Goal: Use online tool/utility: Utilize a website feature to perform a specific function

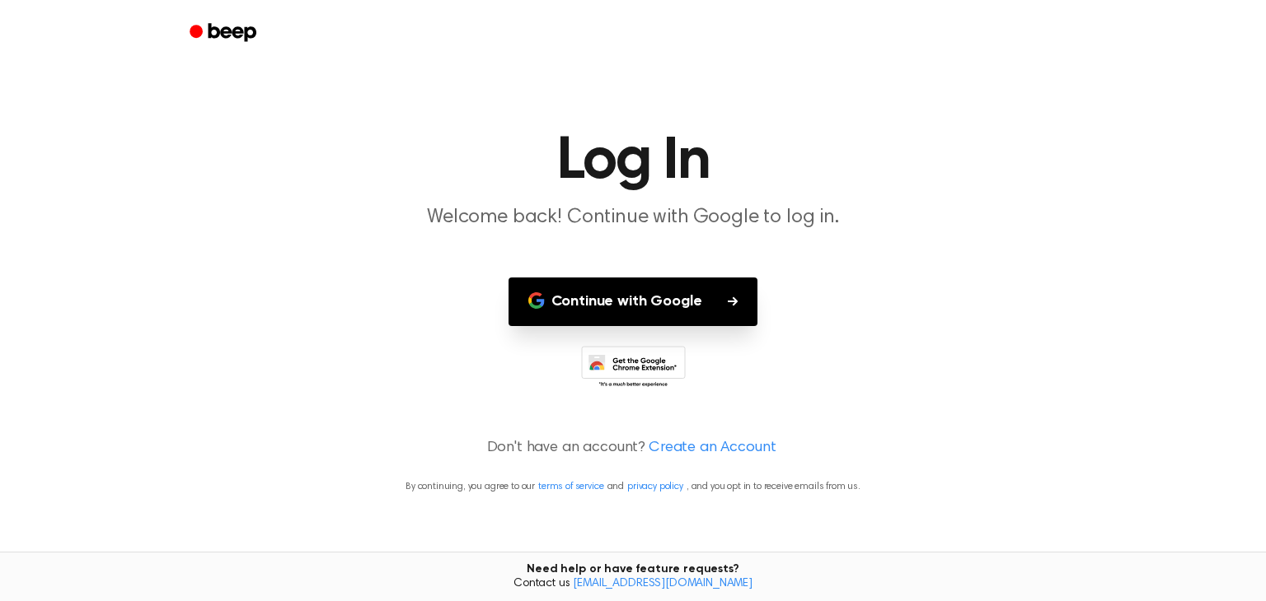
click at [649, 301] on button "Continue with Google" at bounding box center [633, 302] width 250 height 49
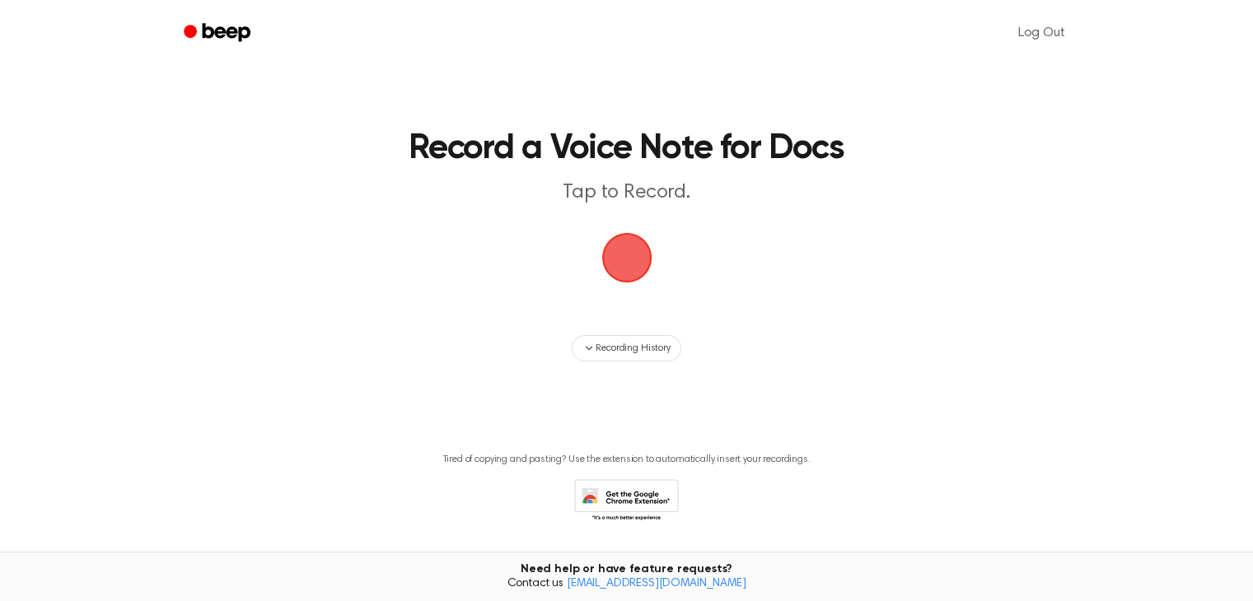
click at [631, 280] on span "button" at bounding box center [627, 259] width 54 height 54
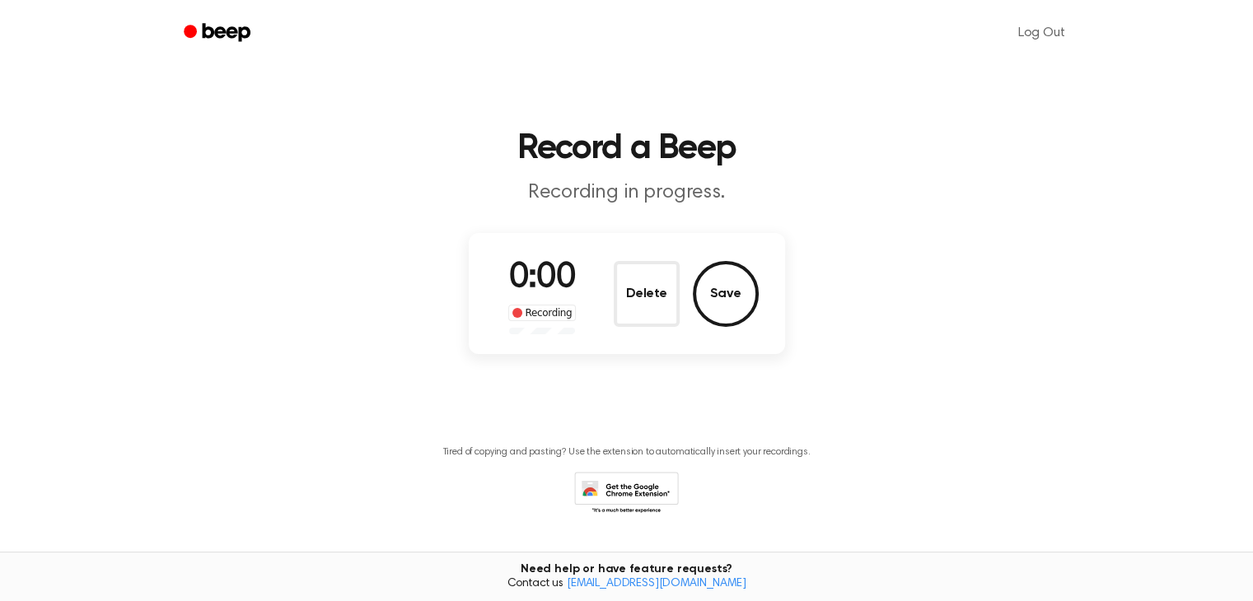
click at [637, 242] on div "0:00 Recording Delete Save" at bounding box center [627, 293] width 316 height 121
click at [743, 296] on button "Save" at bounding box center [726, 294] width 66 height 66
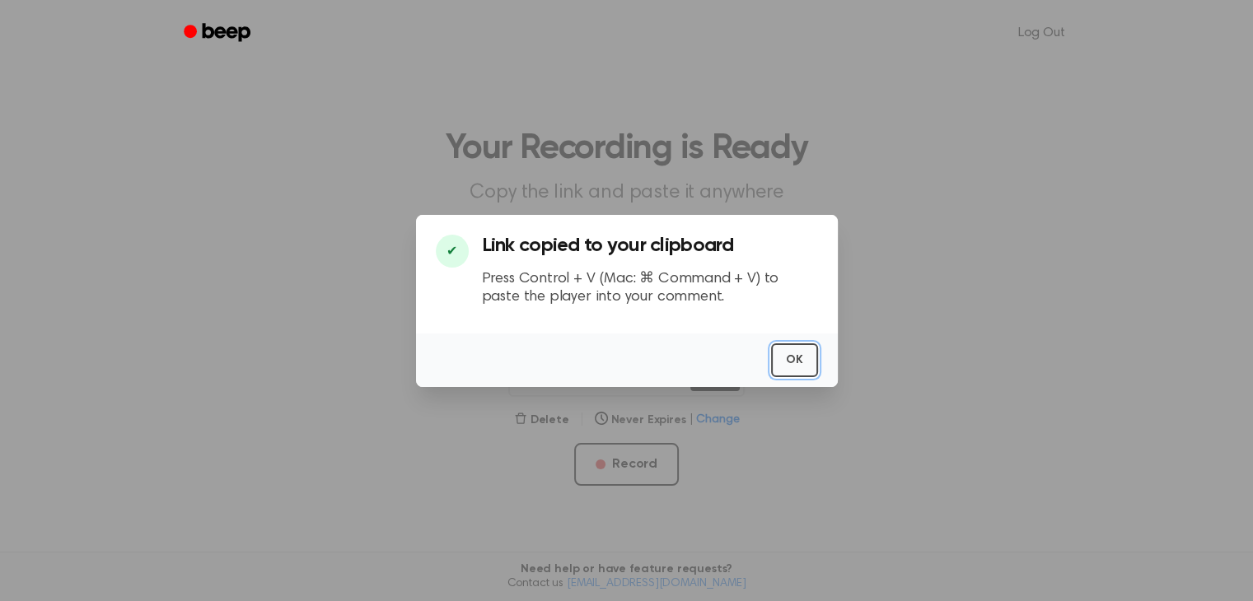
click at [800, 359] on button "OK" at bounding box center [794, 361] width 47 height 34
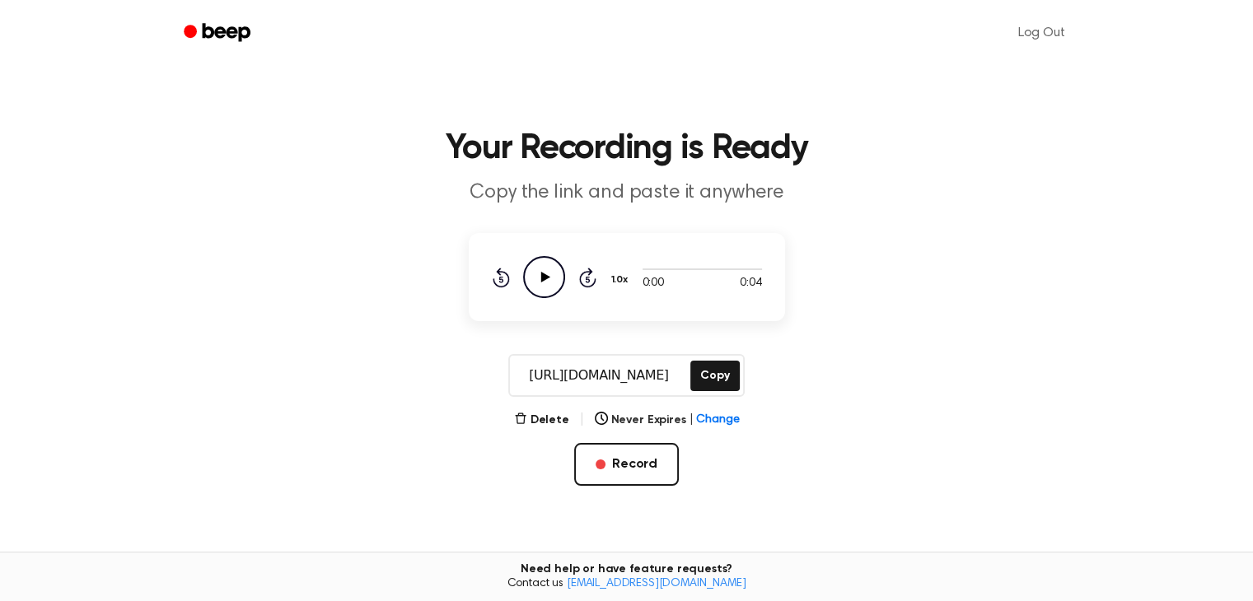
click at [535, 281] on icon "Play Audio" at bounding box center [544, 277] width 42 height 42
click at [540, 273] on icon at bounding box center [543, 277] width 7 height 11
click at [540, 273] on icon "Play Audio" at bounding box center [544, 277] width 42 height 42
drag, startPoint x: 645, startPoint y: 272, endPoint x: 659, endPoint y: 273, distance: 14.0
click at [659, 273] on div at bounding box center [702, 268] width 119 height 13
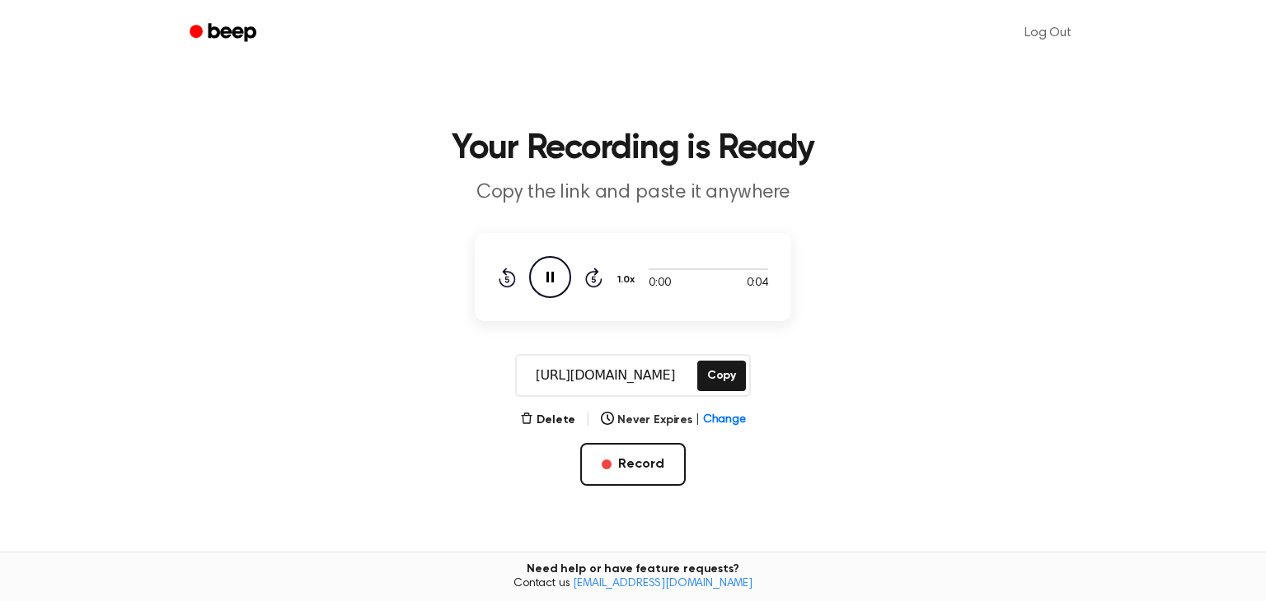
click at [615, 282] on button "1.0x" at bounding box center [627, 280] width 25 height 28
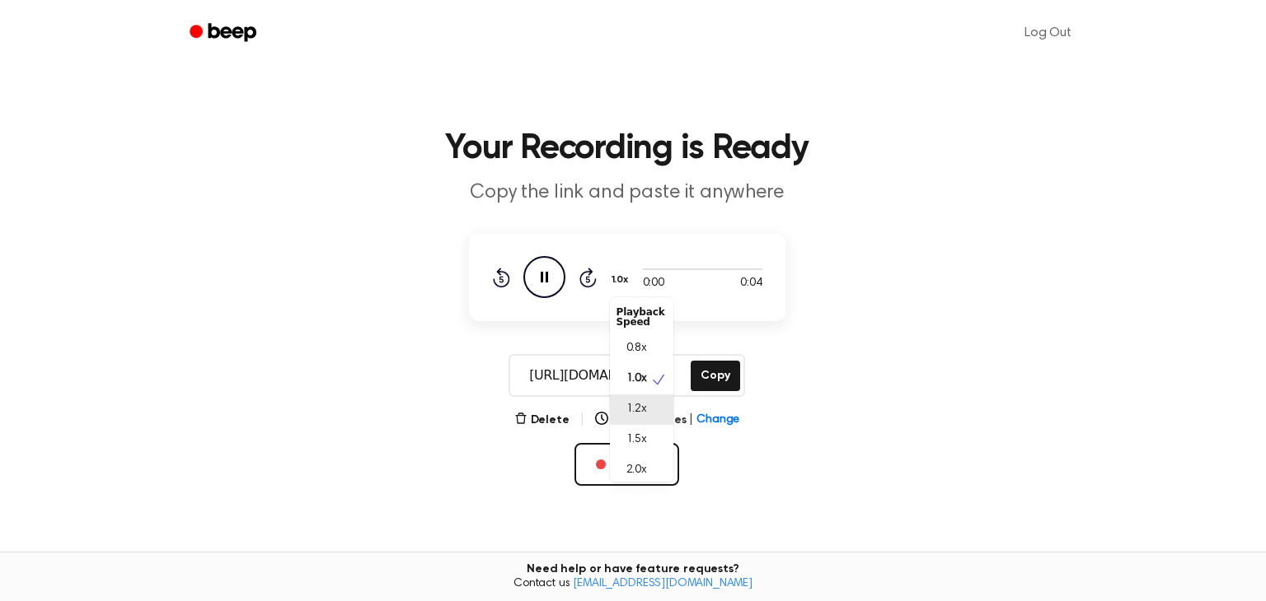
click at [635, 405] on span "1.2x" at bounding box center [636, 409] width 21 height 17
